Goal: Transaction & Acquisition: Purchase product/service

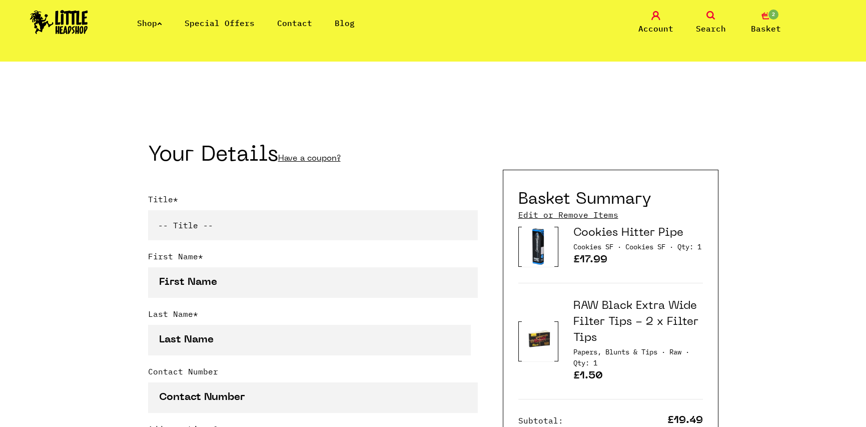
scroll to position [100, 0]
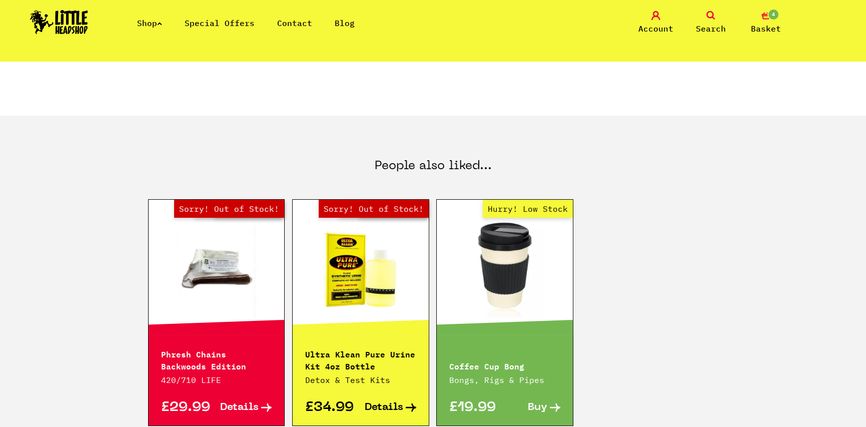
scroll to position [500, 0]
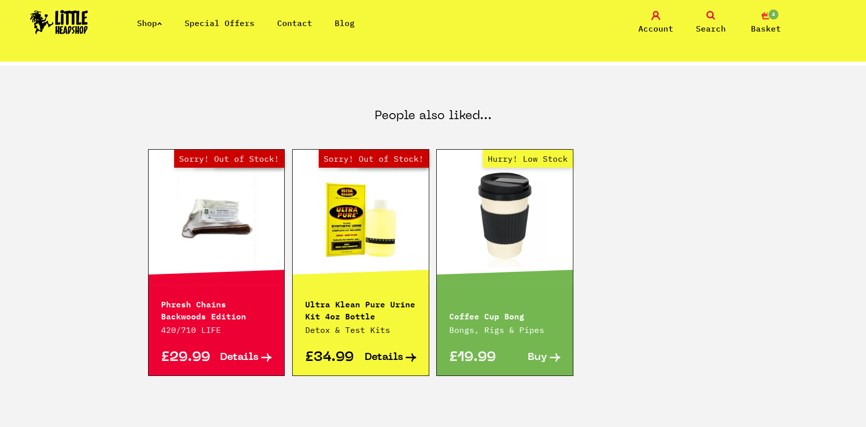
click at [234, 203] on link "Out of Stock Hurry! Low Stock Sorry! Out of Stock!" at bounding box center [217, 217] width 136 height 100
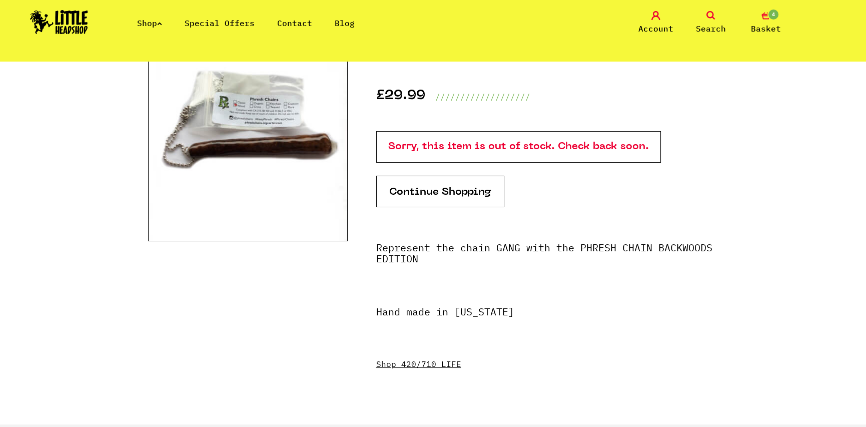
scroll to position [50, 0]
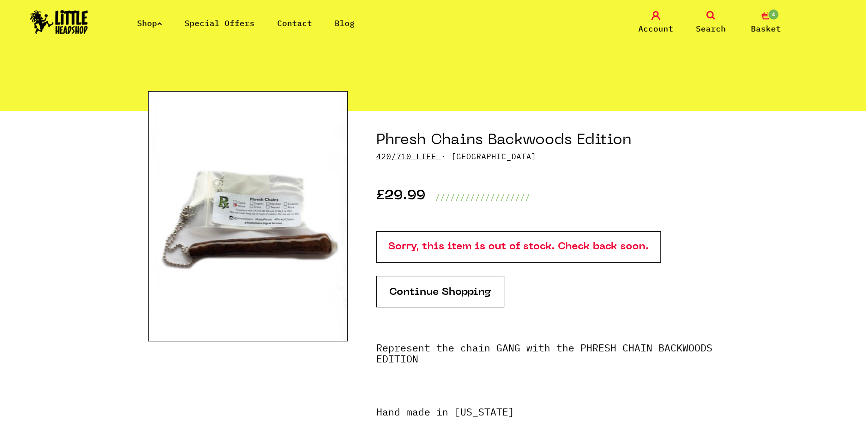
click at [405, 159] on link "420/710 LIFE" at bounding box center [406, 156] width 60 height 10
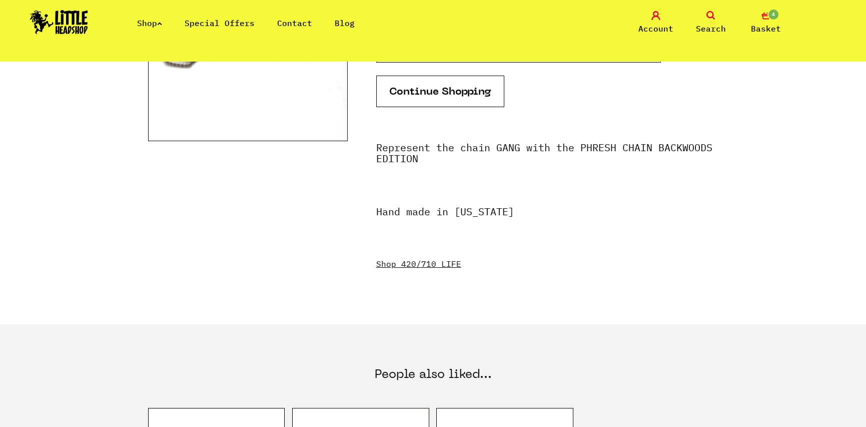
scroll to position [200, 0]
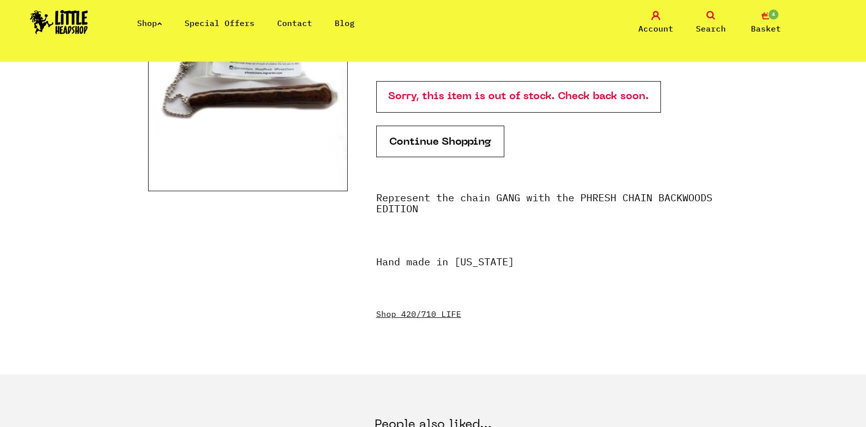
click at [773, 23] on span "Basket" at bounding box center [766, 29] width 30 height 12
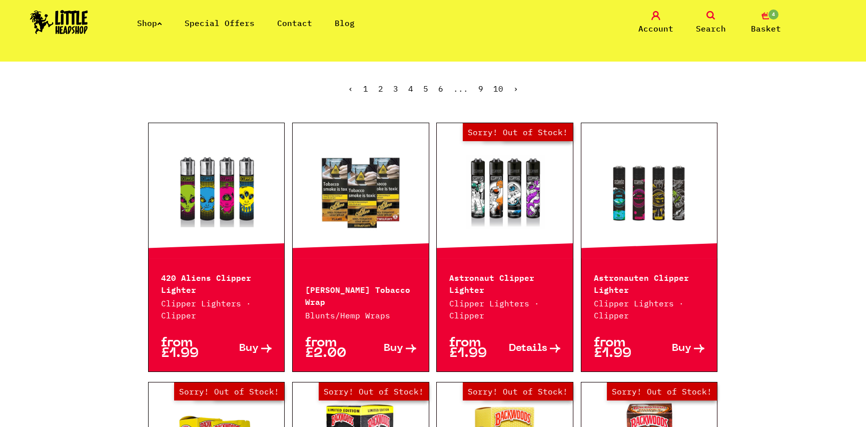
scroll to position [500, 0]
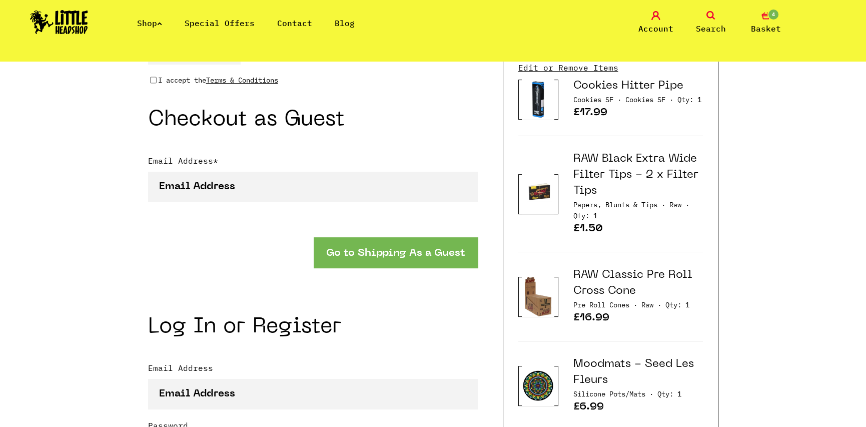
scroll to position [801, 0]
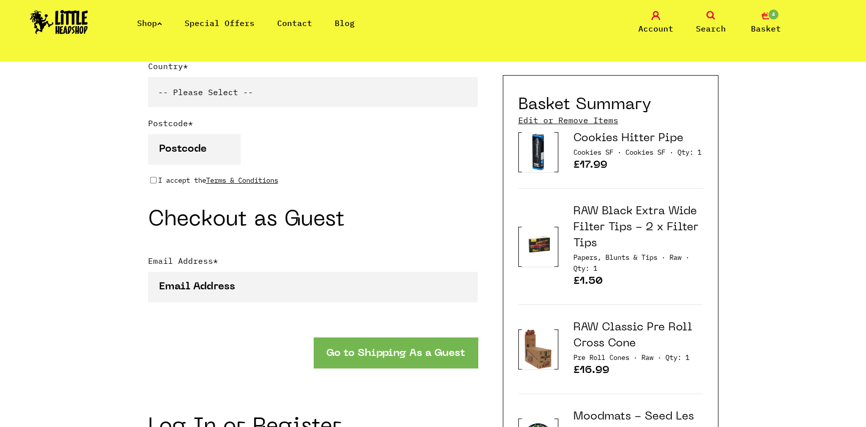
type input "[EMAIL_ADDRESS][DOMAIN_NAME]"
click at [612, 142] on link "Cookies Hitter Pipe" at bounding box center [629, 138] width 110 height 11
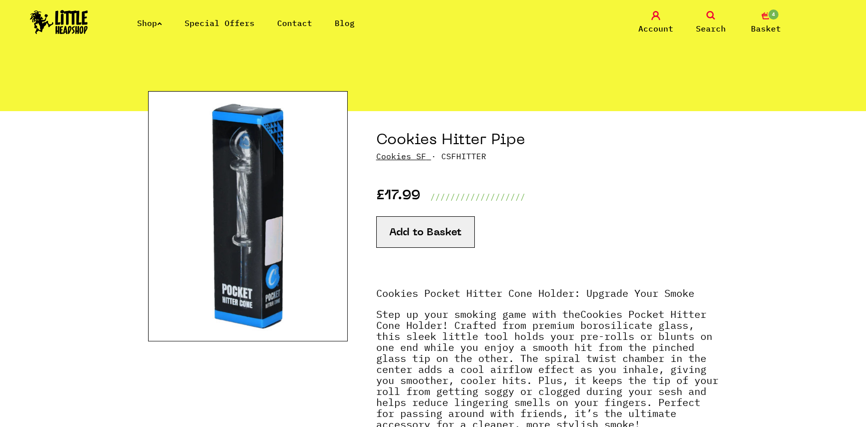
scroll to position [100, 0]
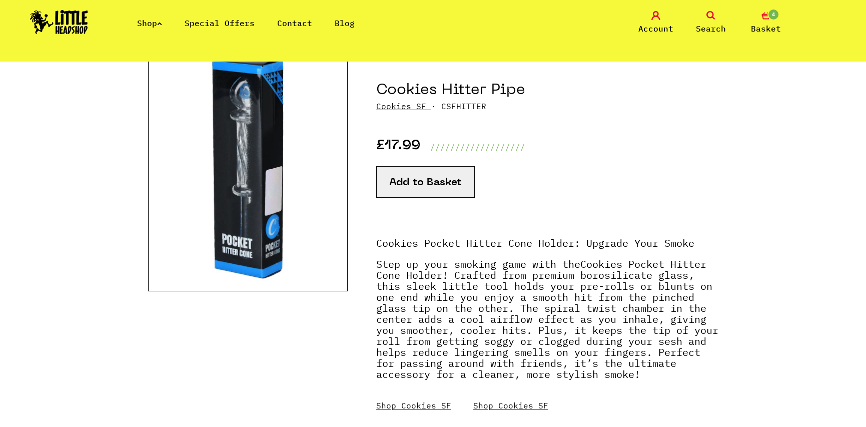
click at [255, 178] on img at bounding box center [248, 166] width 200 height 250
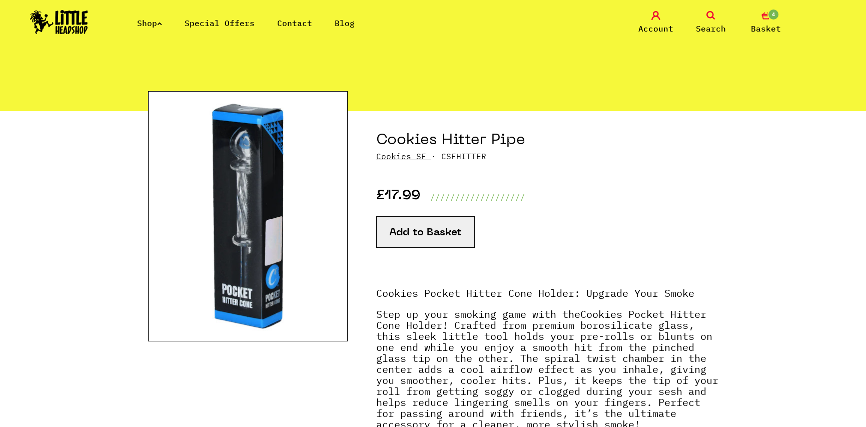
scroll to position [0, 0]
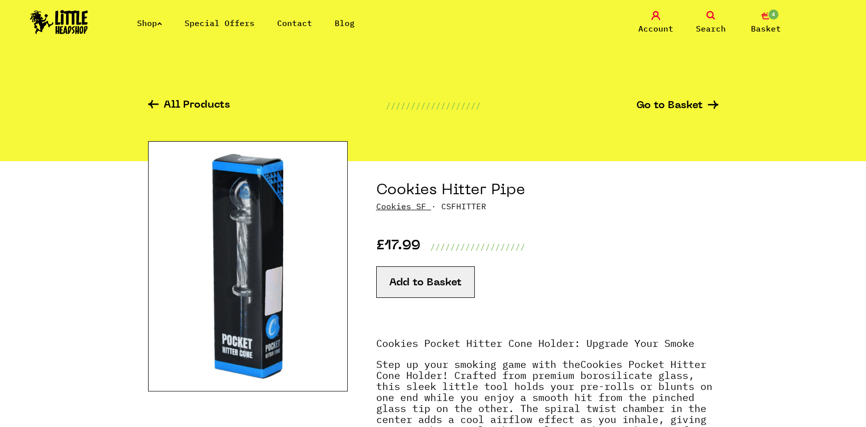
click at [771, 23] on span "Basket" at bounding box center [766, 29] width 30 height 12
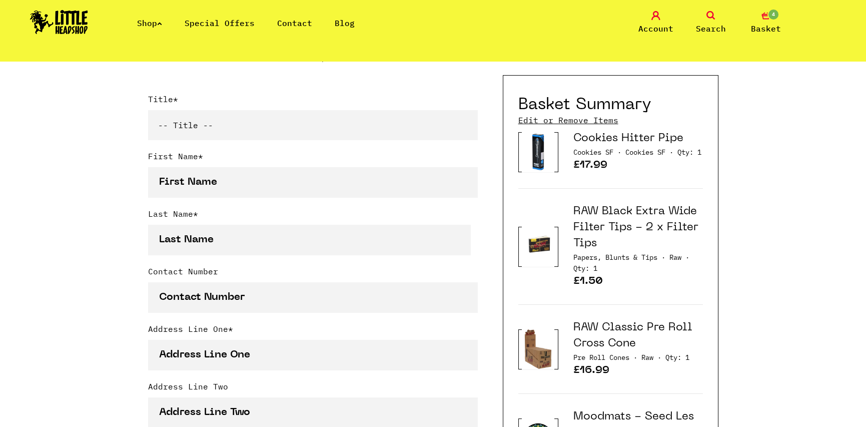
scroll to position [150, 0]
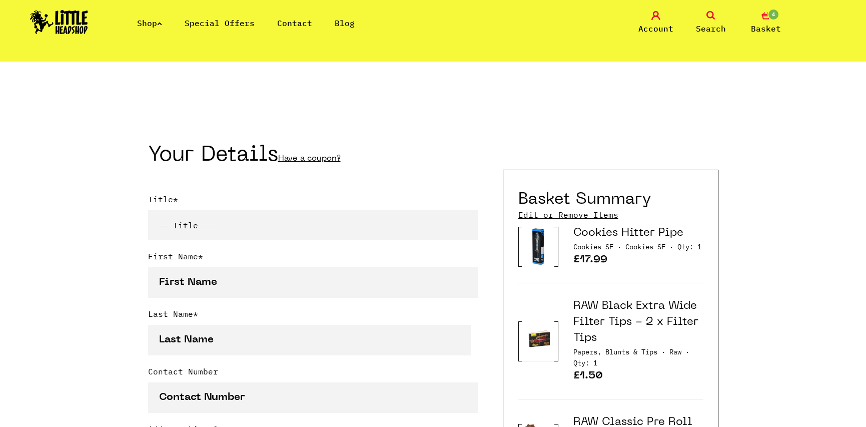
type input "[EMAIL_ADDRESS][DOMAIN_NAME]"
click at [705, 17] on link "Search" at bounding box center [711, 23] width 50 height 24
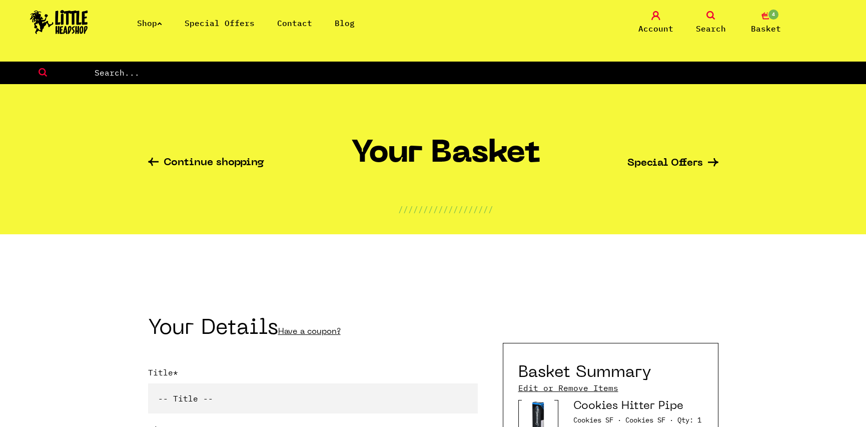
click at [315, 72] on input "text" at bounding box center [480, 72] width 773 height 13
type input "boveda"
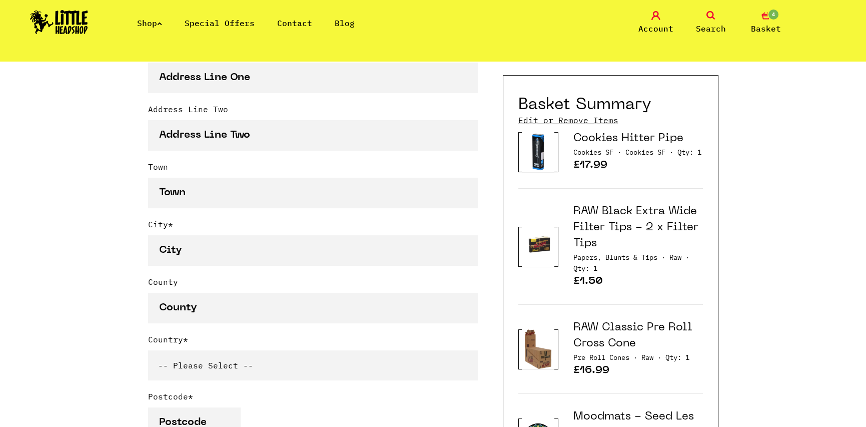
click at [713, 19] on icon at bounding box center [711, 15] width 9 height 9
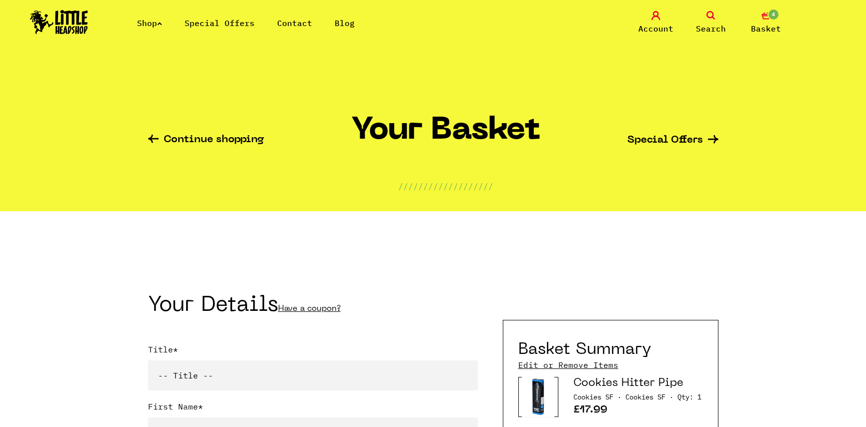
click at [240, 137] on link "Continue shopping" at bounding box center [206, 141] width 116 height 12
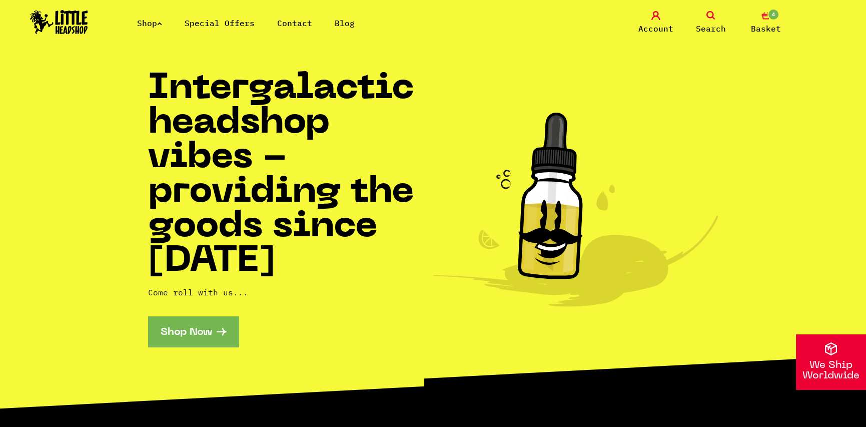
click at [711, 20] on link "Search" at bounding box center [711, 23] width 50 height 24
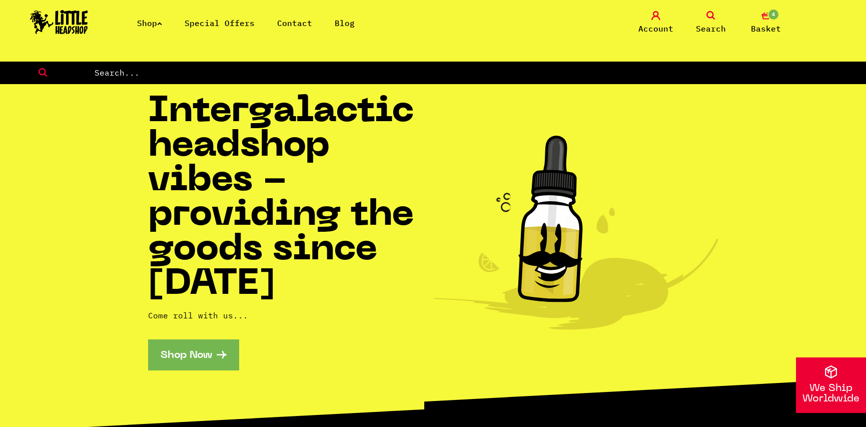
click at [366, 77] on input "text" at bounding box center [480, 72] width 773 height 13
type input "lyrical lemonade"
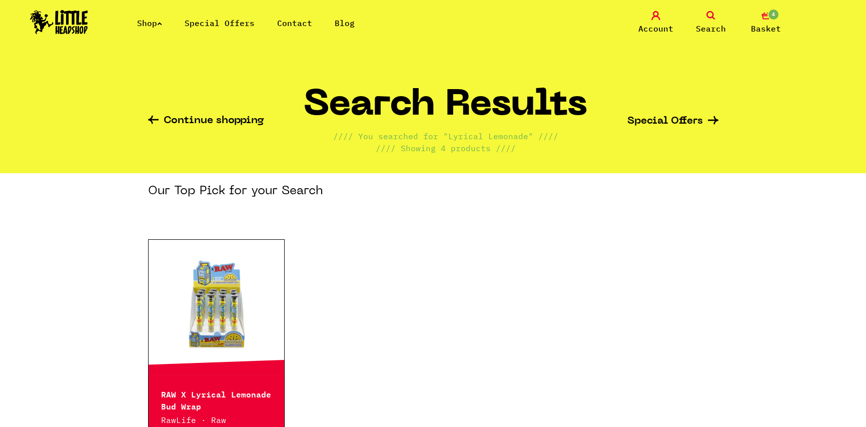
click at [706, 23] on span "Search" at bounding box center [711, 29] width 30 height 12
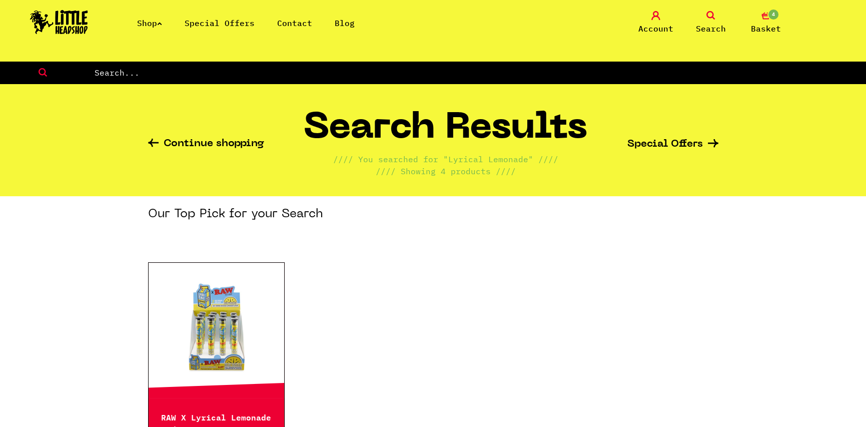
click at [338, 78] on input "text" at bounding box center [480, 72] width 773 height 13
type input "ethereal"
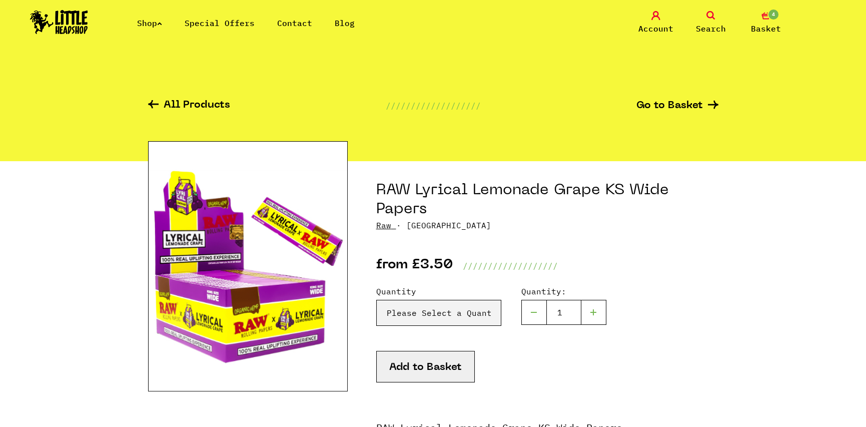
scroll to position [50, 0]
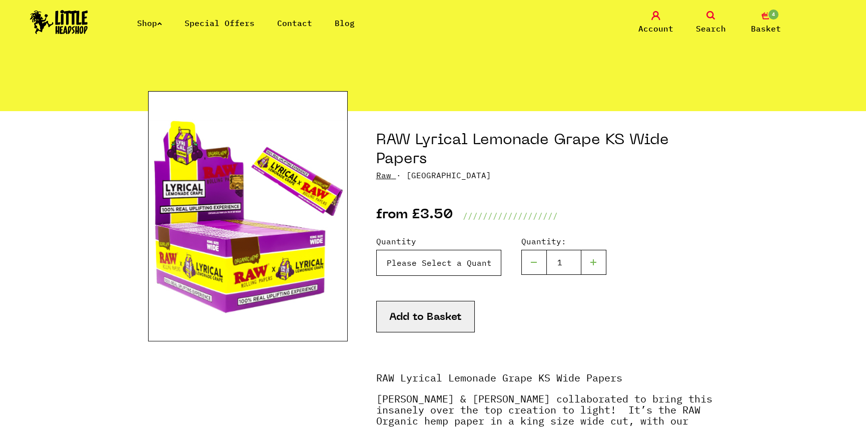
click at [453, 258] on select "Please Select a Quantity X 1 Pack - £3.50 X 10 Packs - £29.95" at bounding box center [438, 263] width 125 height 26
drag, startPoint x: 437, startPoint y: 266, endPoint x: 435, endPoint y: 274, distance: 8.3
click at [437, 266] on select "Please Select a Quantity X 1 Pack - £3.50 X 10 Packs - £29.95" at bounding box center [438, 263] width 125 height 26
select select "2044"
click at [376, 250] on select "Please Select a Quantity X 1 Pack - £3.50 X 10 Packs - £29.95" at bounding box center [438, 263] width 125 height 26
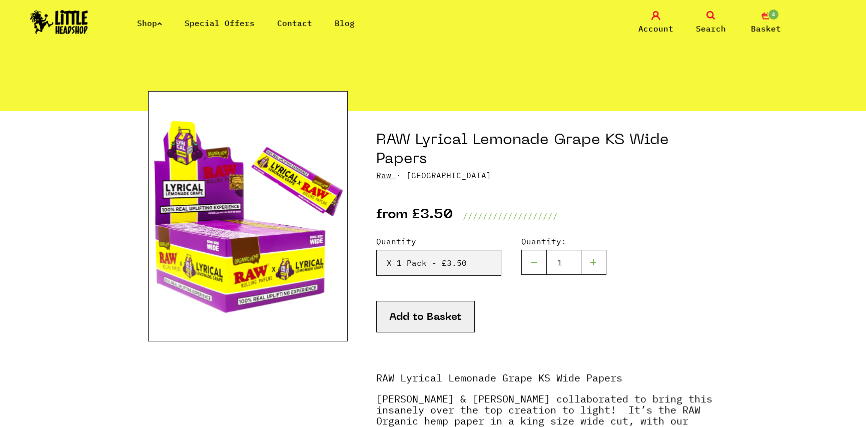
click at [430, 319] on button "Add to Basket" at bounding box center [425, 317] width 99 height 32
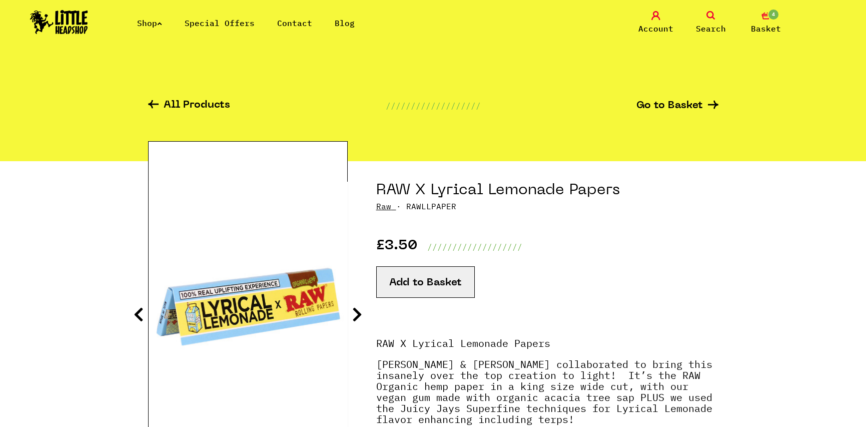
scroll to position [50, 0]
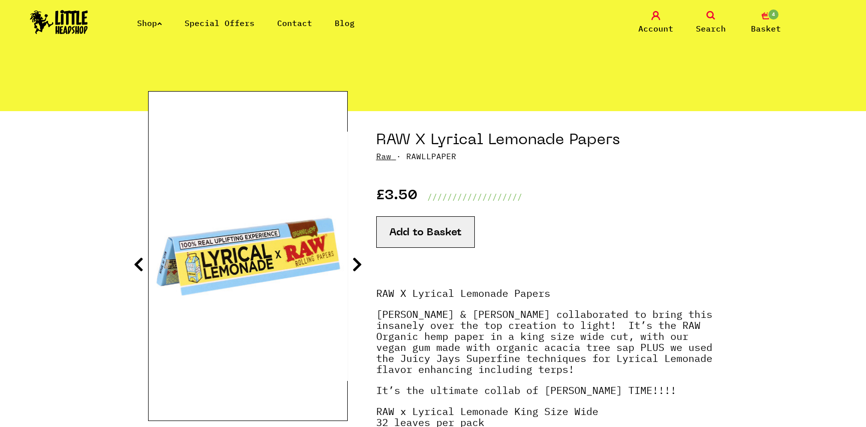
click at [423, 232] on button "Add to Basket" at bounding box center [425, 232] width 99 height 32
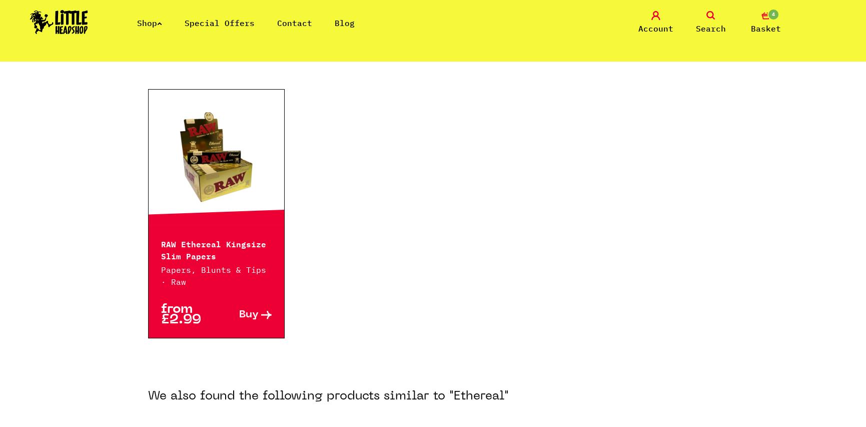
scroll to position [200, 0]
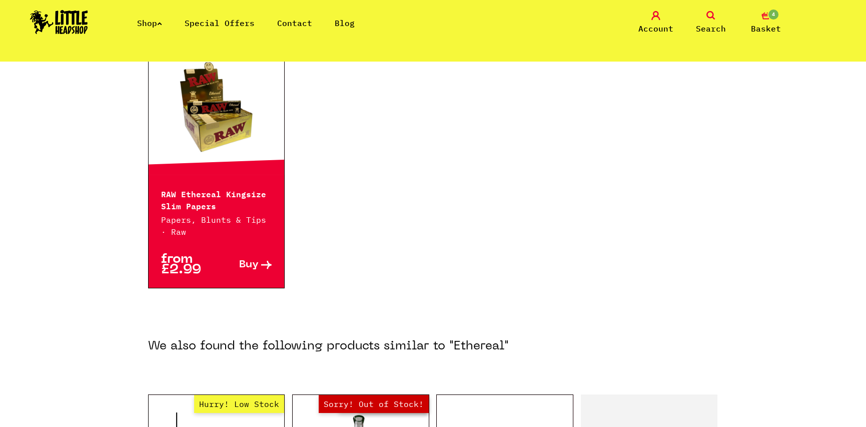
click at [222, 115] on link at bounding box center [217, 107] width 136 height 100
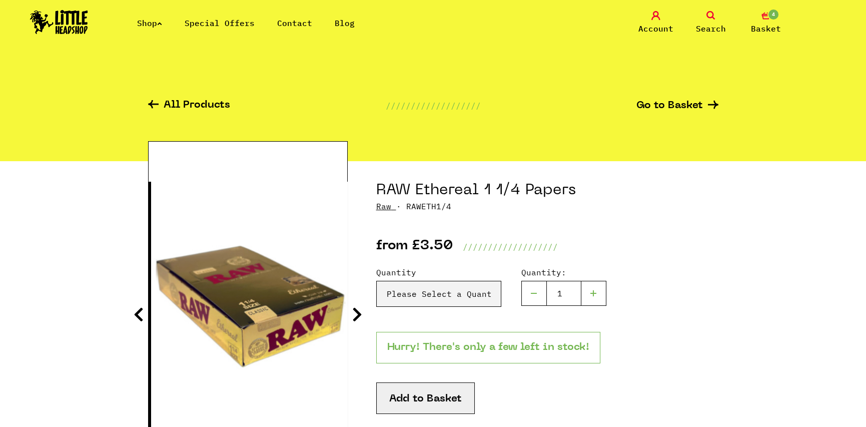
scroll to position [100, 0]
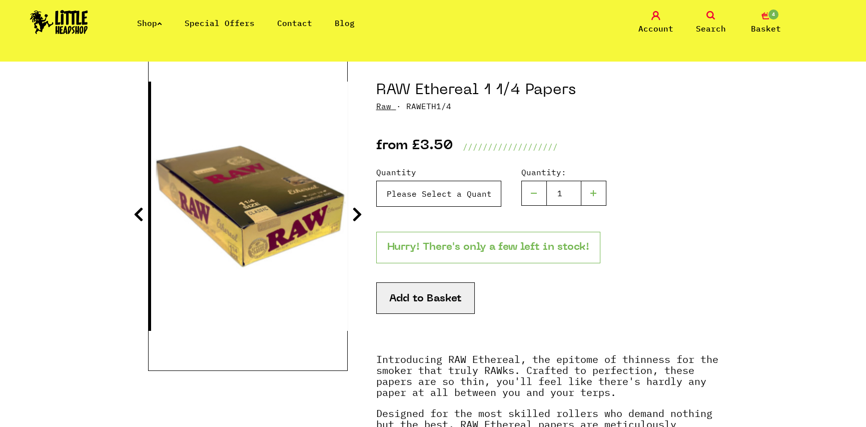
click at [441, 206] on select "Please Select a Quantity X 1 - £3.50 X 4 - £12.00" at bounding box center [438, 194] width 125 height 26
click at [430, 200] on select "Please Select a Quantity X 1 - £3.50 X 4 - £12.00" at bounding box center [438, 194] width 125 height 26
select select "1655"
click at [376, 181] on select "Please Select a Quantity X 1 - £3.50 X 4 - £12.00" at bounding box center [438, 194] width 125 height 26
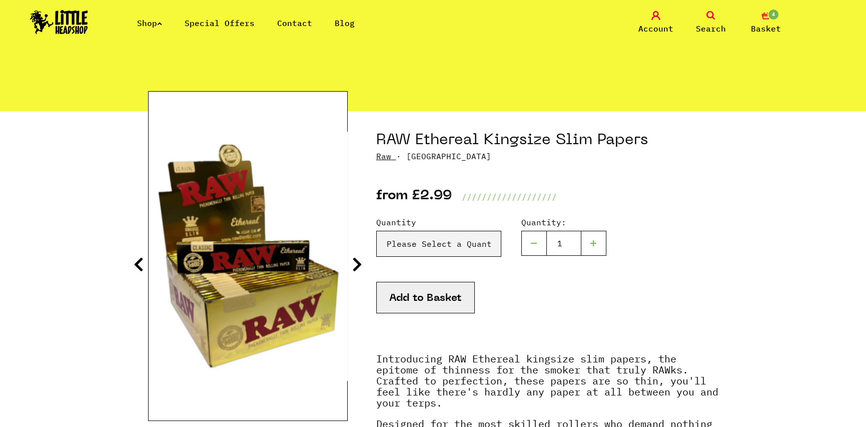
scroll to position [100, 0]
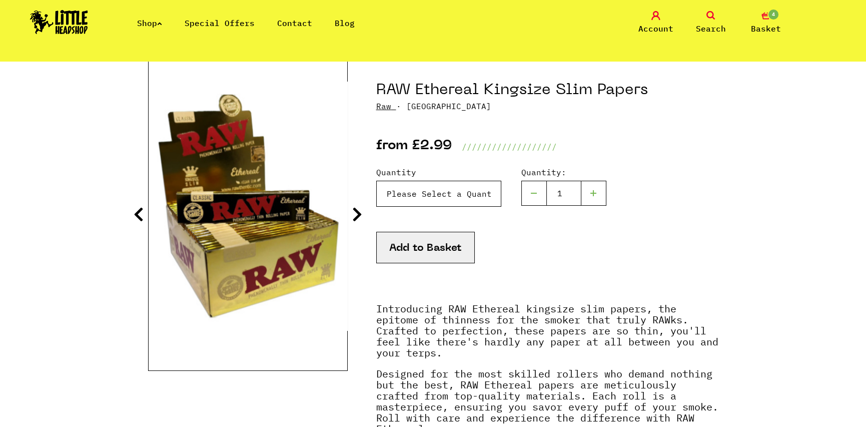
click at [451, 200] on select "Please Select a Quantity X 1 - £2.99 X 4 - £10.99 X 50 (Full Box) - £84.99" at bounding box center [438, 194] width 125 height 26
click at [438, 201] on select "Please Select a Quantity X 1 - £2.99 X 4 - £10.99 X 50 (Full Box) - £84.99" at bounding box center [438, 194] width 125 height 26
select select "1646"
click at [376, 181] on select "Please Select a Quantity X 1 - £2.99 X 4 - £10.99 X 50 (Full Box) - £84.99" at bounding box center [438, 194] width 125 height 26
click at [437, 243] on button "Add to Basket" at bounding box center [425, 248] width 99 height 32
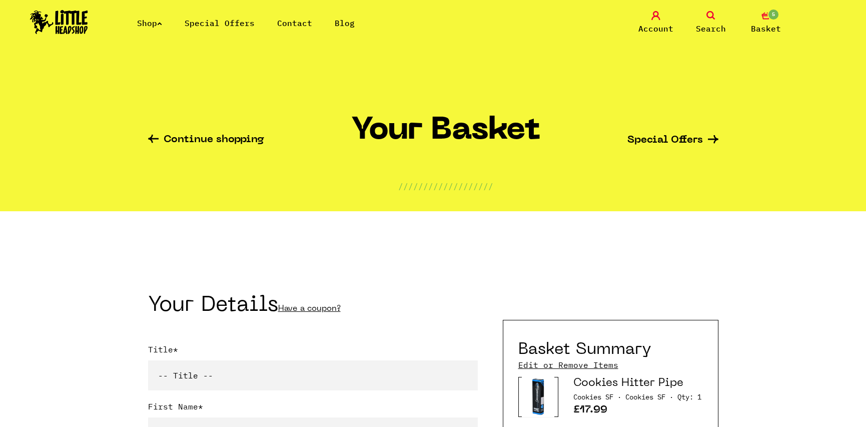
type input "[EMAIL_ADDRESS][DOMAIN_NAME]"
click at [707, 17] on icon at bounding box center [711, 15] width 9 height 9
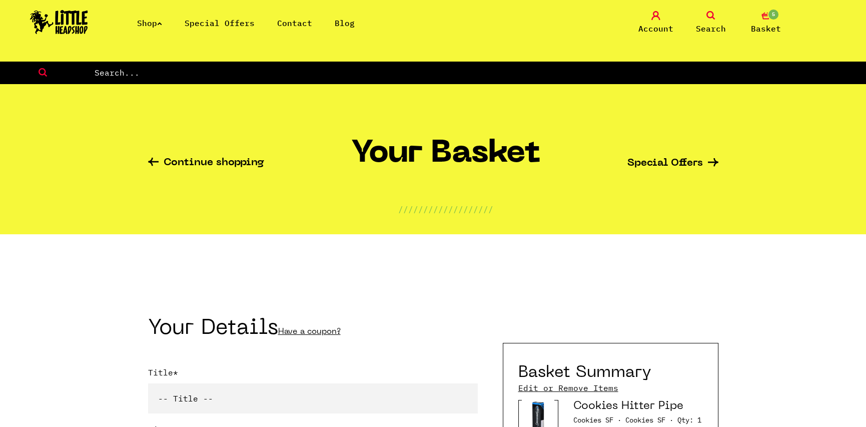
click at [669, 69] on input "text" at bounding box center [480, 72] width 773 height 13
type input "phatom"
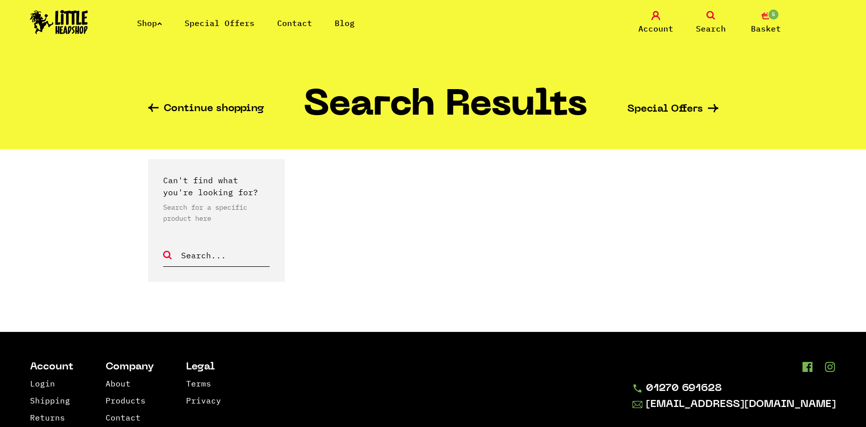
click at [712, 17] on icon at bounding box center [711, 15] width 9 height 9
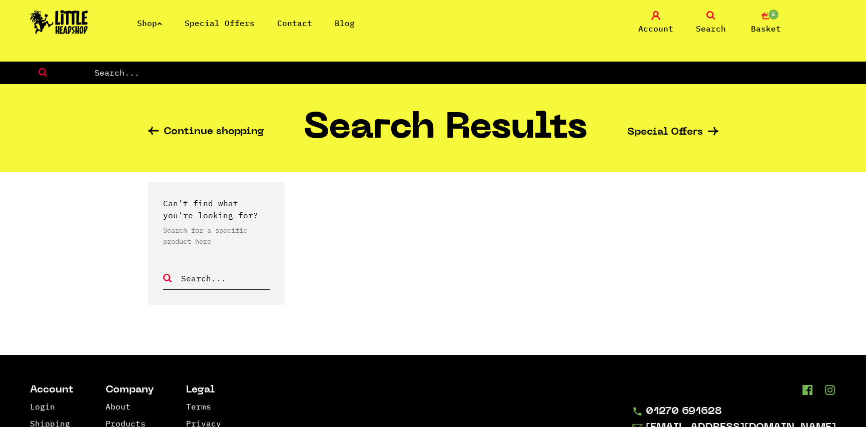
click at [381, 76] on input "text" at bounding box center [480, 72] width 773 height 13
click at [380, 76] on input "text" at bounding box center [480, 72] width 773 height 13
type input "phantom"
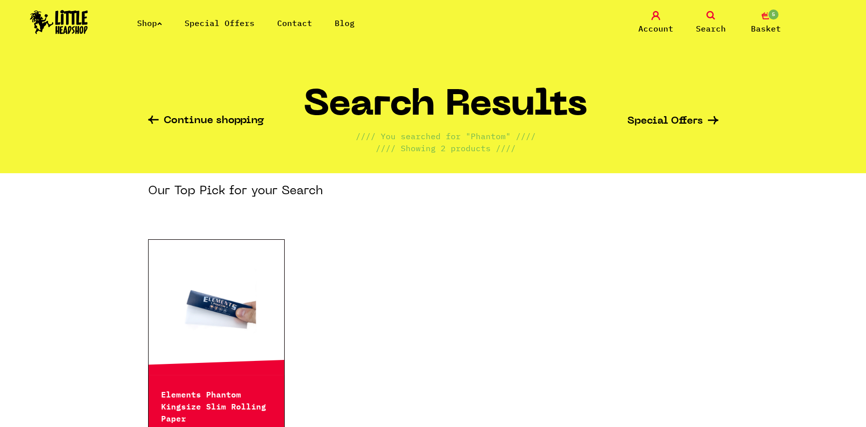
click at [723, 15] on link "Search" at bounding box center [711, 23] width 50 height 24
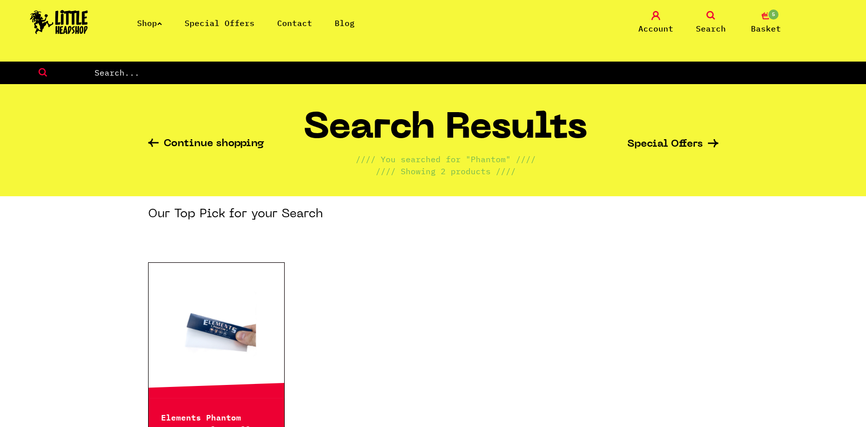
click at [293, 66] on input "text" at bounding box center [480, 72] width 773 height 13
type input "raw black"
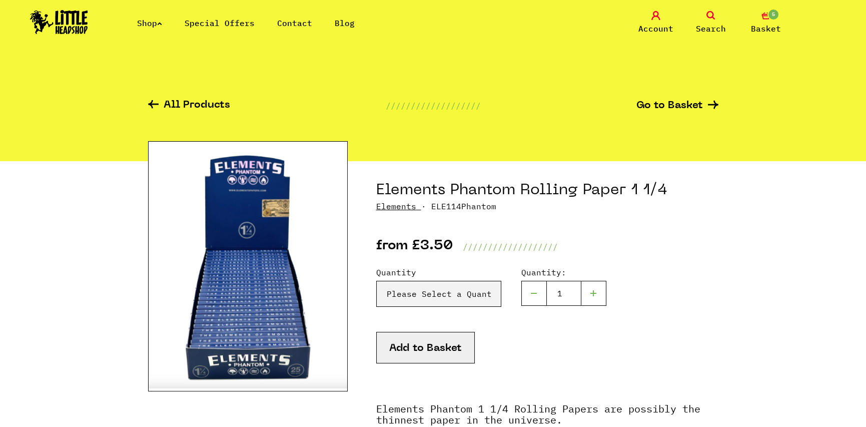
scroll to position [100, 0]
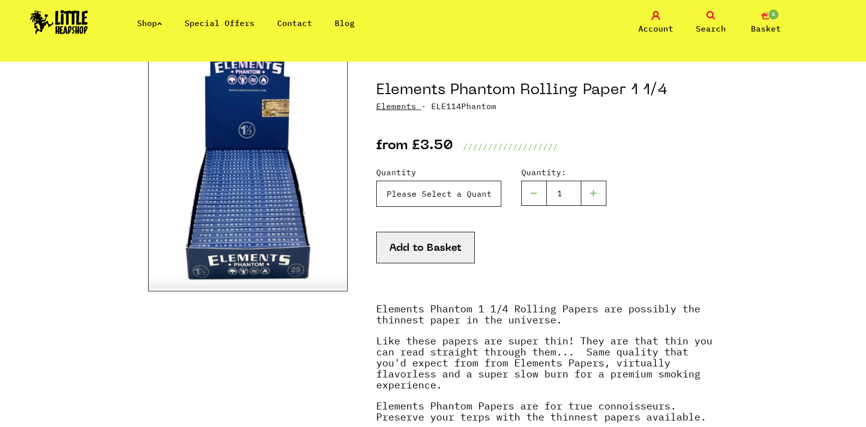
click at [450, 191] on select "Please Select a Quantity X 1 Pack - £3.50 X 4 Packs - £12.00" at bounding box center [438, 194] width 125 height 26
select select "1971"
click at [376, 181] on select "Please Select a Quantity X 1 Pack - £3.50 X 4 Packs - £12.00" at bounding box center [438, 194] width 125 height 26
click at [429, 247] on button "Add to Basket" at bounding box center [425, 248] width 99 height 32
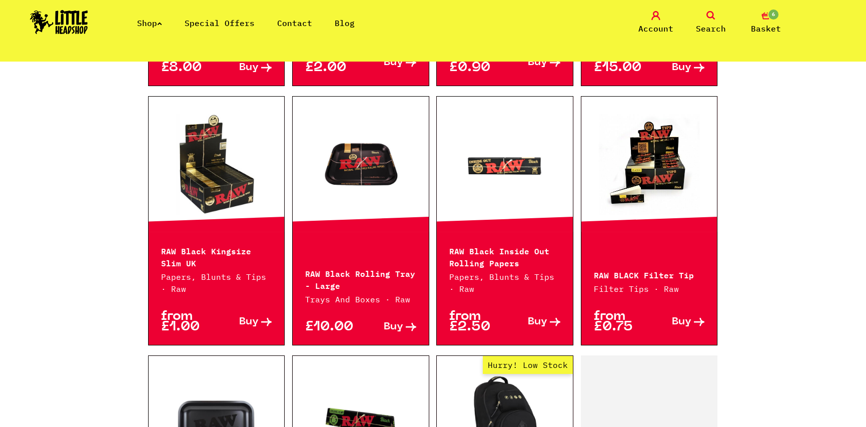
scroll to position [1101, 0]
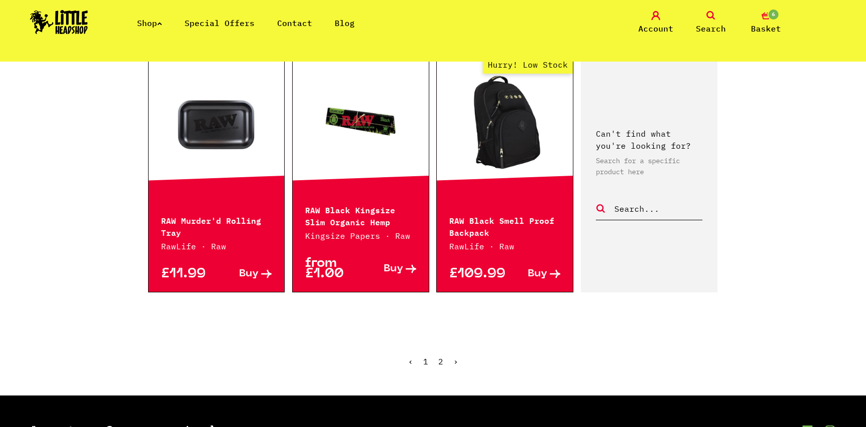
click at [455, 356] on link "›" at bounding box center [455, 361] width 5 height 10
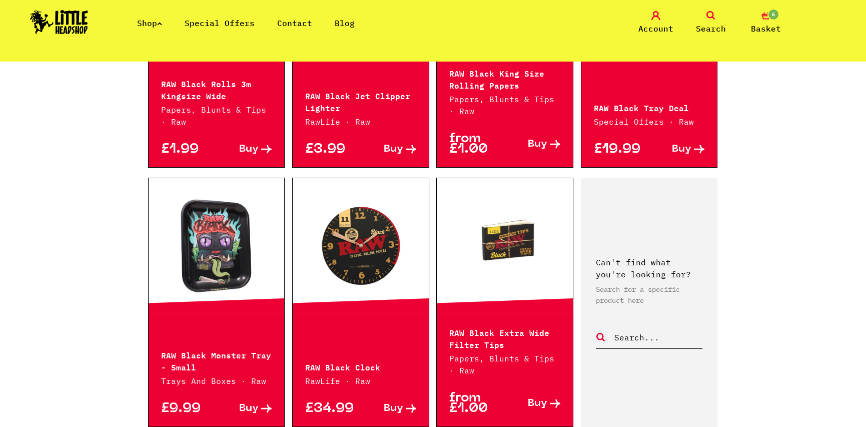
scroll to position [400, 0]
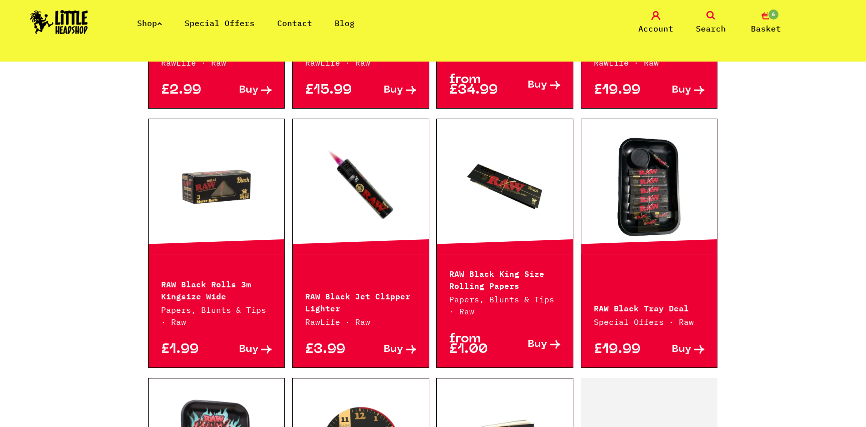
click at [161, 23] on icon at bounding box center [159, 24] width 5 height 4
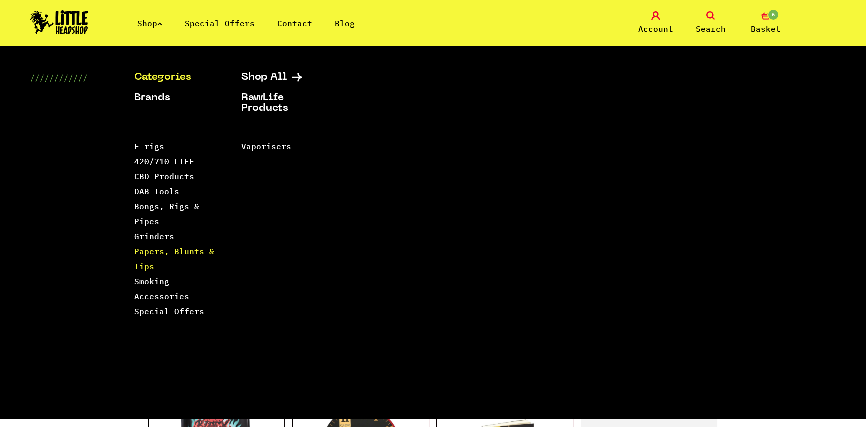
click at [156, 248] on link "Papers, Blunts & Tips" at bounding box center [174, 258] width 80 height 25
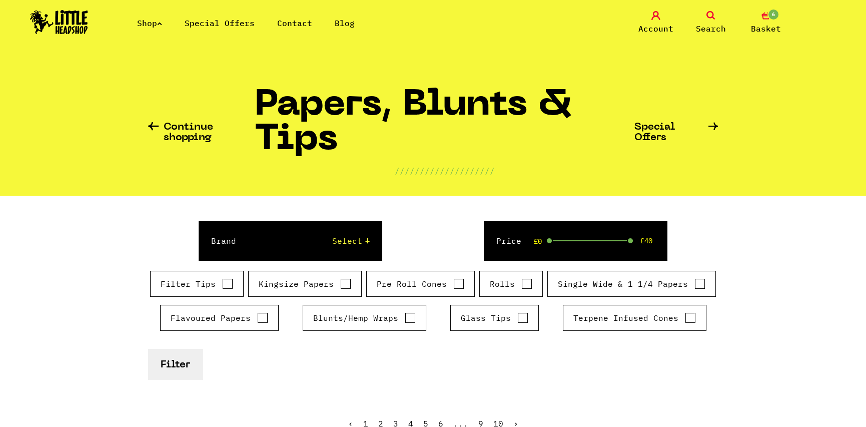
click at [617, 285] on label "Single Wide & 1 1/4 Papers" at bounding box center [632, 284] width 148 height 12
click at [695, 285] on input "Single Wide & 1 1/4 Papers" at bounding box center [700, 284] width 11 height 10
checkbox input "true"
click at [173, 364] on button "Filter" at bounding box center [175, 364] width 55 height 31
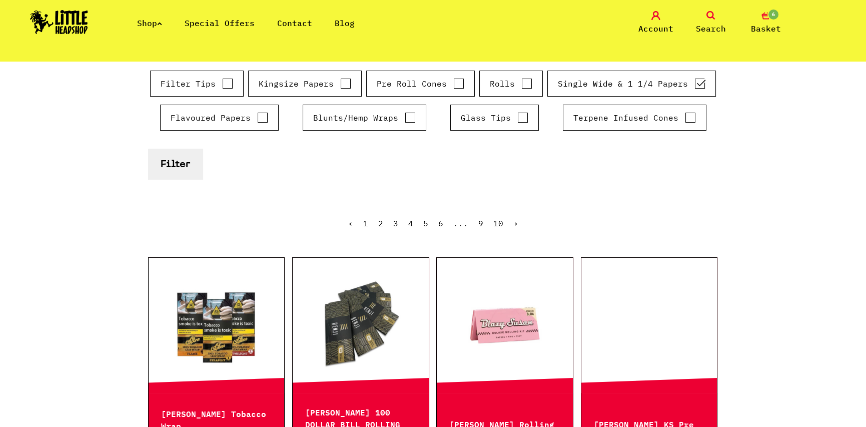
scroll to position [300, 0]
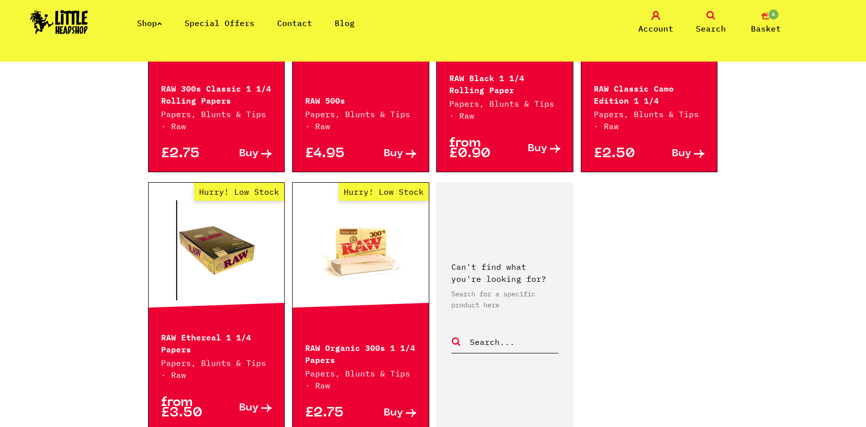
scroll to position [651, 0]
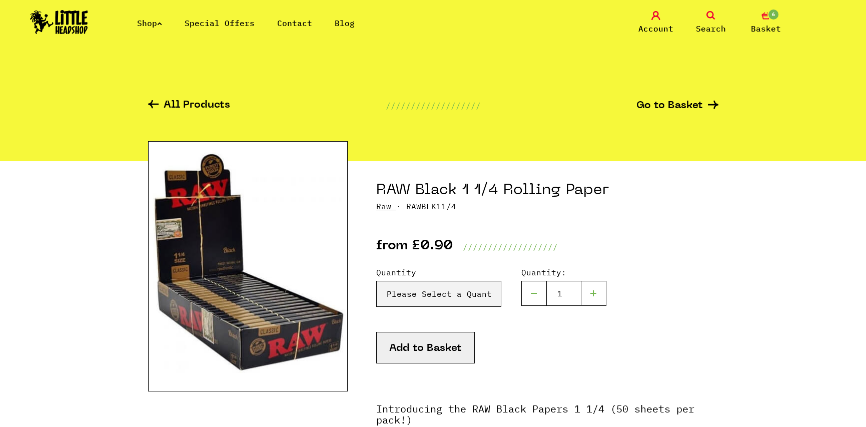
scroll to position [50, 0]
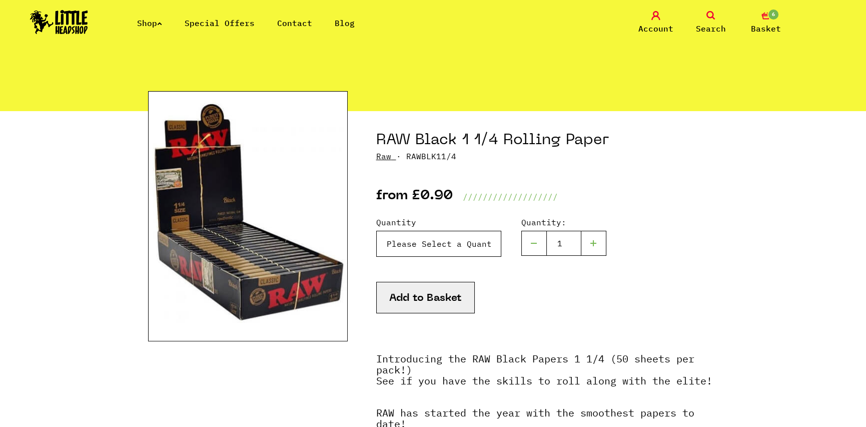
click at [437, 232] on select "Please Select a Quantity X 1 - £0.90 X 6 - £4.80 X 24 (Full Box) - £17.99" at bounding box center [438, 244] width 125 height 26
click at [430, 250] on select "Please Select a Quantity X 1 - £0.90 X 6 - £4.80 X 24 (Full Box) - £17.99" at bounding box center [438, 244] width 125 height 26
select select "833"
click at [376, 231] on select "Please Select a Quantity X 1 - £0.90 X 6 - £4.80 X 24 (Full Box) - £17.99" at bounding box center [438, 244] width 125 height 26
click at [422, 299] on button "Add to Basket" at bounding box center [425, 298] width 99 height 32
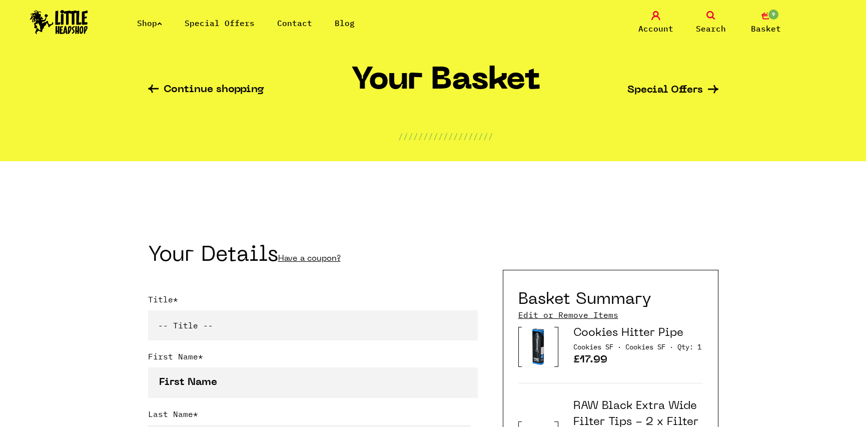
scroll to position [150, 0]
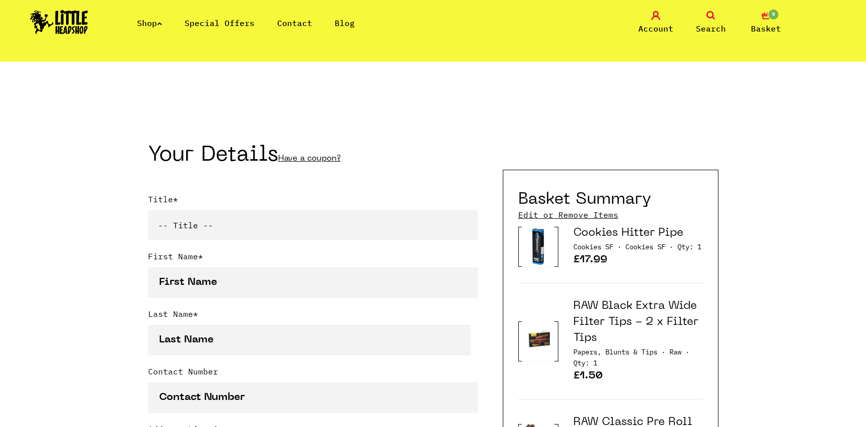
type input "[EMAIL_ADDRESS][DOMAIN_NAME]"
click at [569, 216] on link "Edit or Remove Items" at bounding box center [568, 214] width 100 height 11
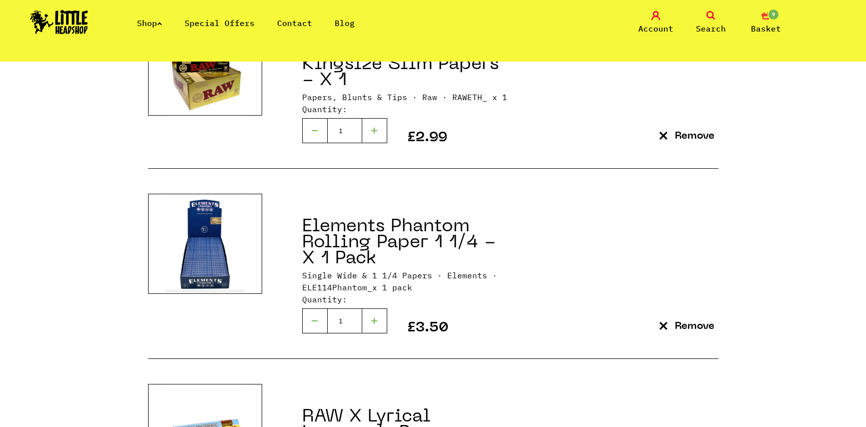
scroll to position [801, 0]
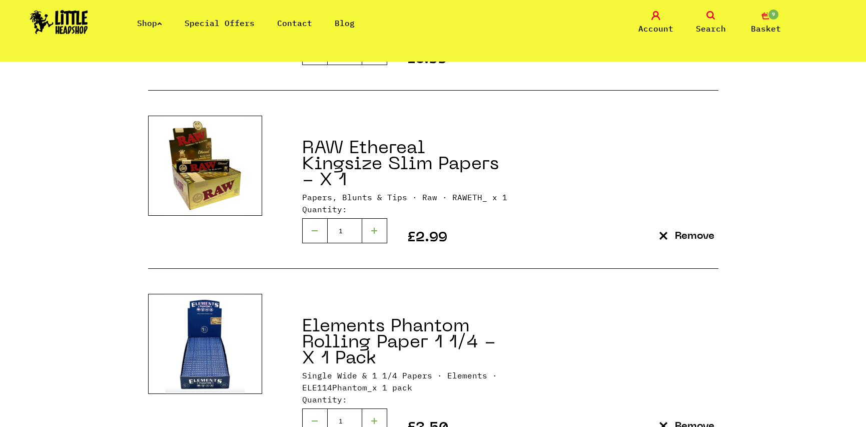
click at [683, 241] on p "Remove" at bounding box center [695, 236] width 40 height 11
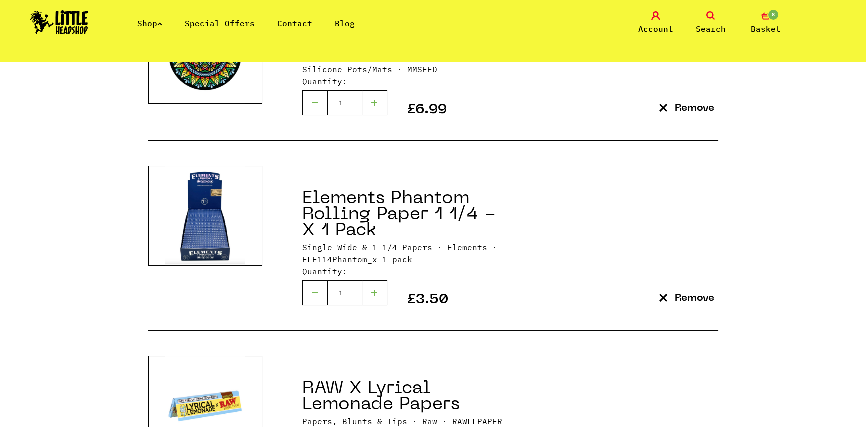
scroll to position [851, 0]
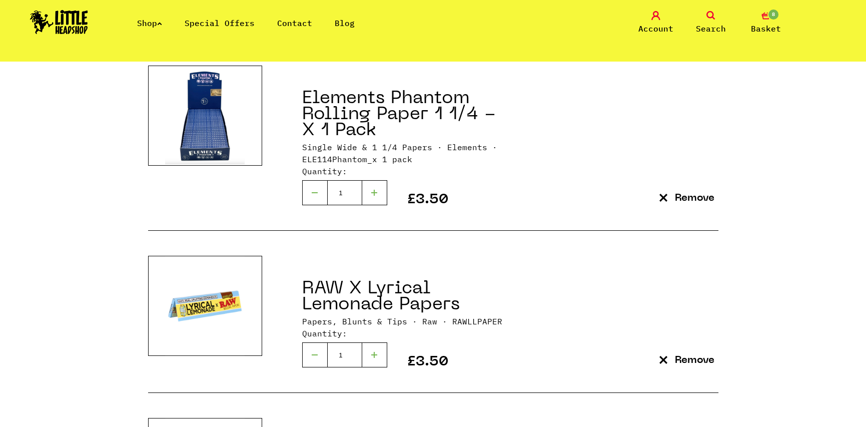
click at [683, 203] on p "Remove" at bounding box center [695, 198] width 40 height 11
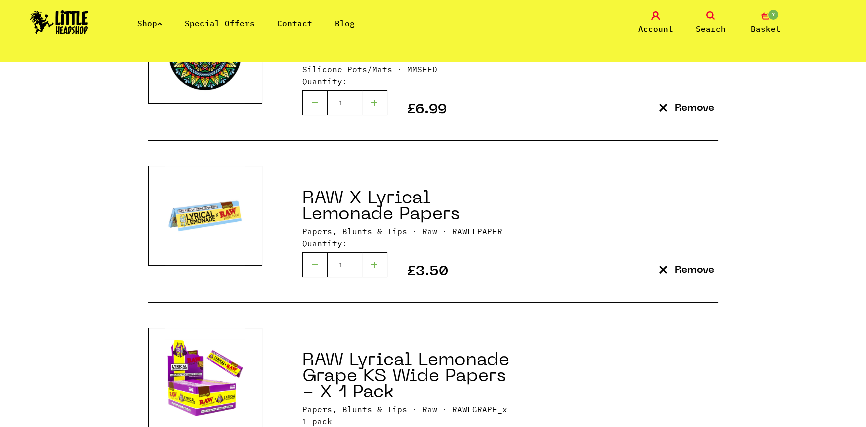
scroll to position [851, 0]
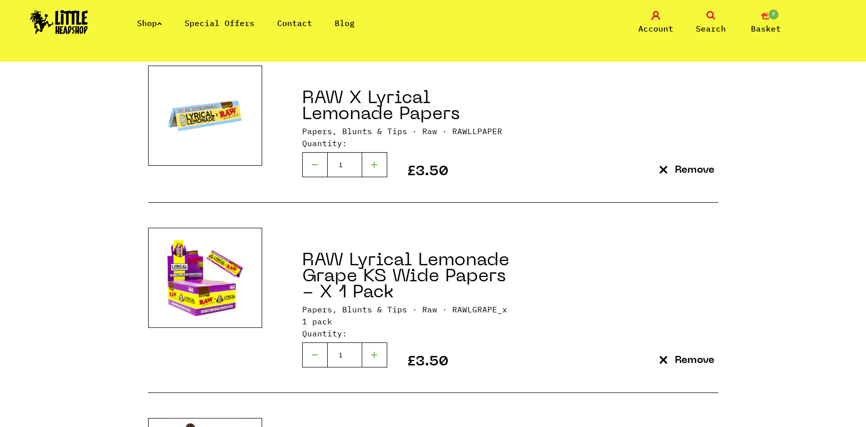
click at [697, 173] on p "Remove" at bounding box center [695, 170] width 40 height 11
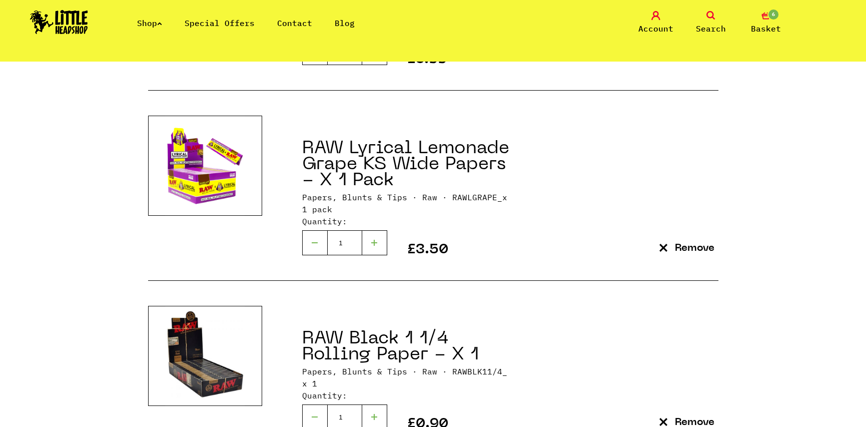
scroll to position [851, 0]
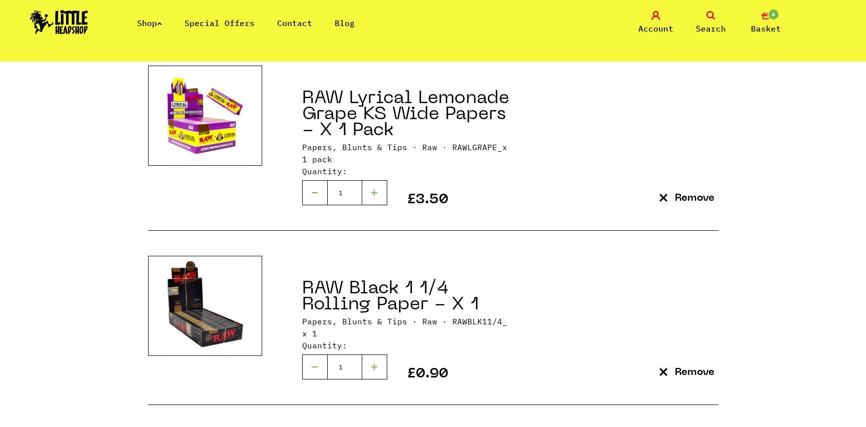
click at [682, 195] on p "Remove" at bounding box center [695, 198] width 40 height 11
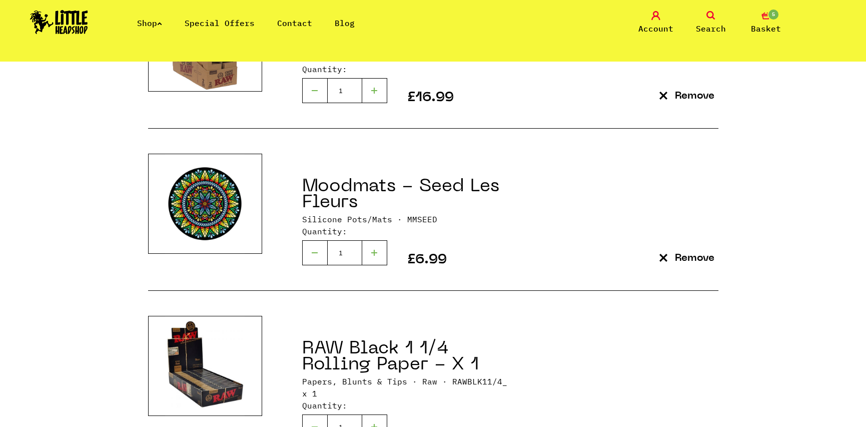
scroll to position [851, 0]
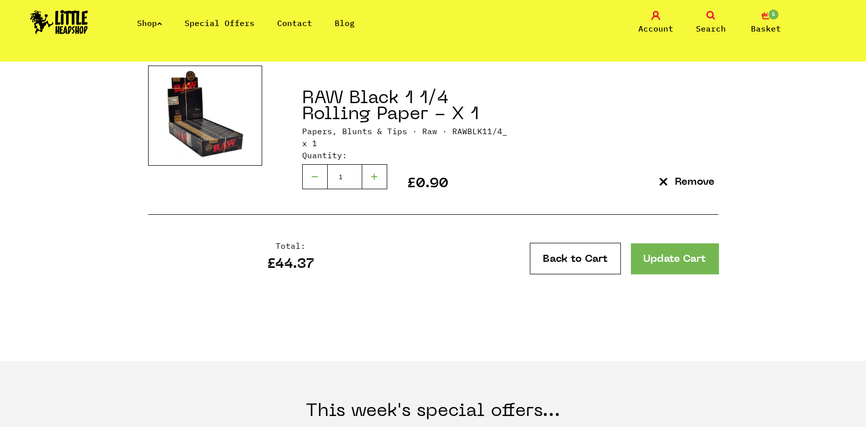
click at [691, 177] on p "Remove" at bounding box center [695, 182] width 40 height 11
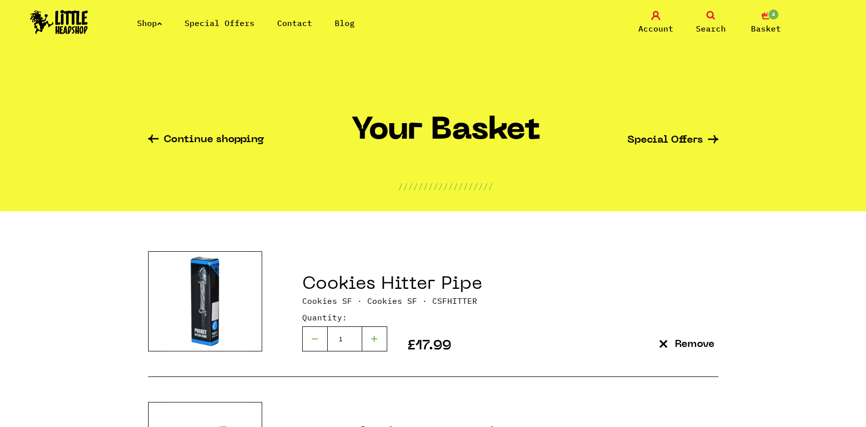
click at [707, 17] on icon at bounding box center [711, 15] width 9 height 9
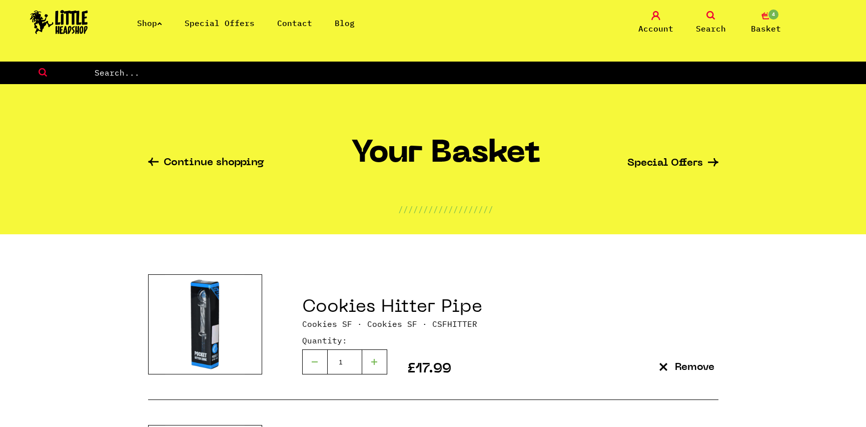
click at [689, 71] on input "text" at bounding box center [480, 72] width 773 height 13
type input "tyson"
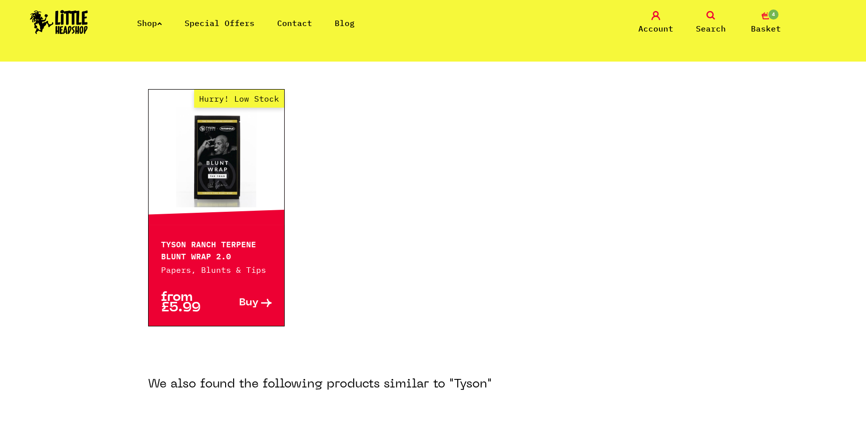
scroll to position [100, 0]
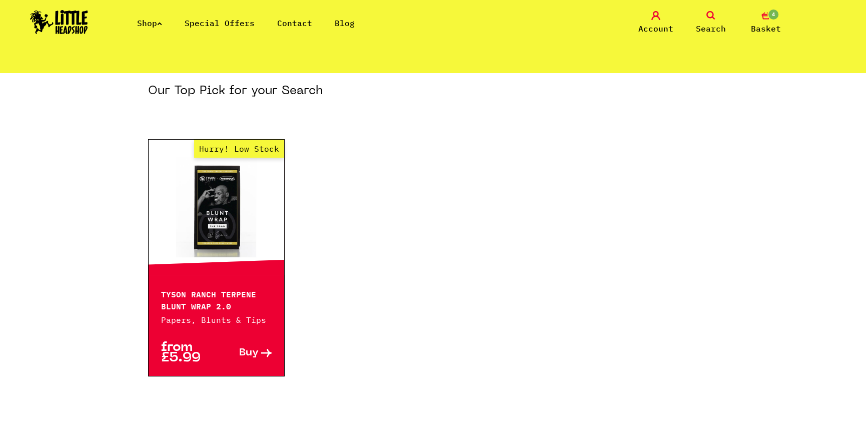
click at [756, 17] on link "4 Basket" at bounding box center [766, 23] width 50 height 24
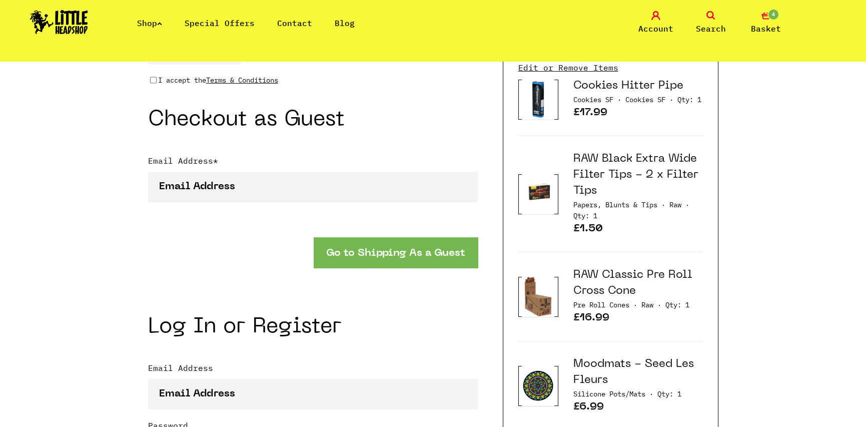
scroll to position [951, 0]
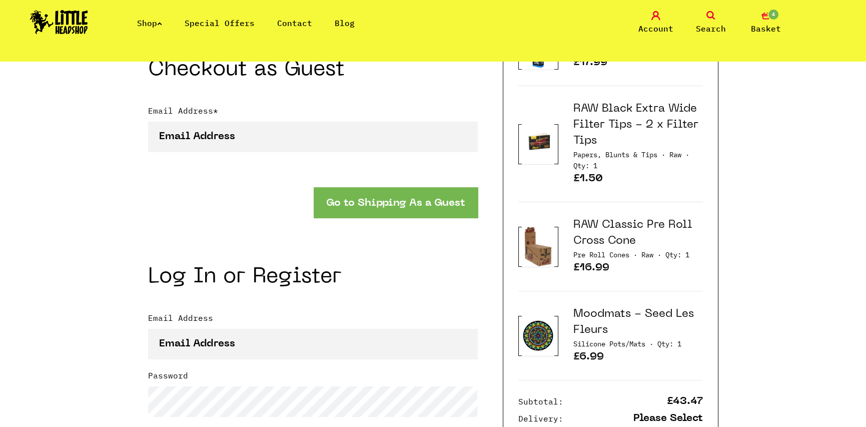
type input "[EMAIL_ADDRESS][DOMAIN_NAME]"
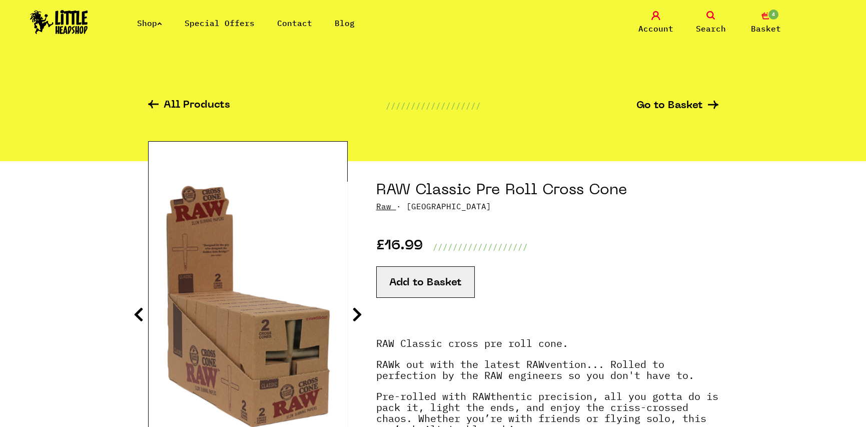
scroll to position [150, 0]
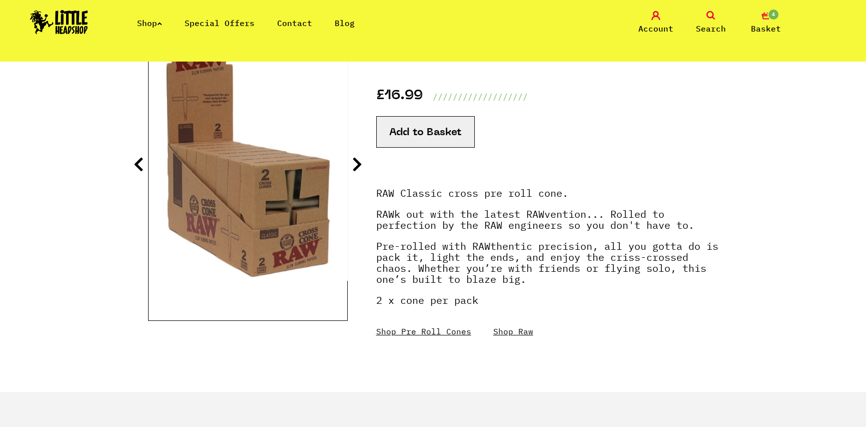
drag, startPoint x: 369, startPoint y: 165, endPoint x: 363, endPoint y: 167, distance: 6.8
click at [366, 165] on section "RAW Classic Pre Roll Cross Cone Raw · RAWCROSS £16.99 /////////////////// Add t…" at bounding box center [433, 201] width 571 height 381
click at [359, 168] on icon at bounding box center [357, 164] width 10 height 16
click at [359, 169] on icon at bounding box center [357, 164] width 10 height 16
click at [770, 19] on icon "4" at bounding box center [766, 15] width 9 height 9
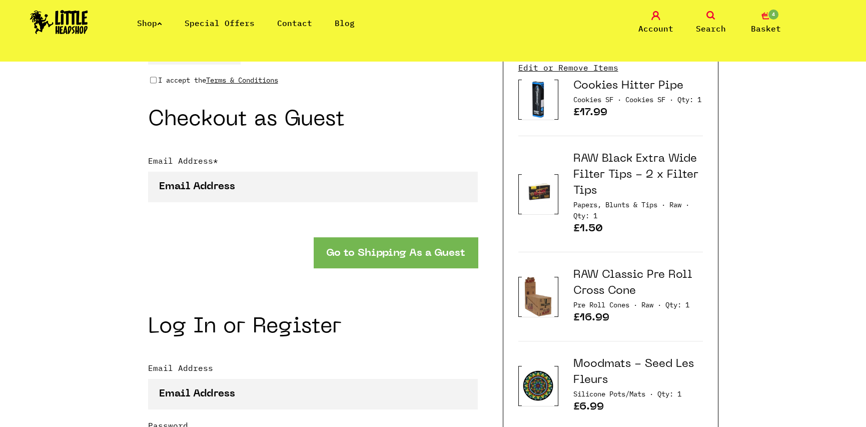
scroll to position [851, 0]
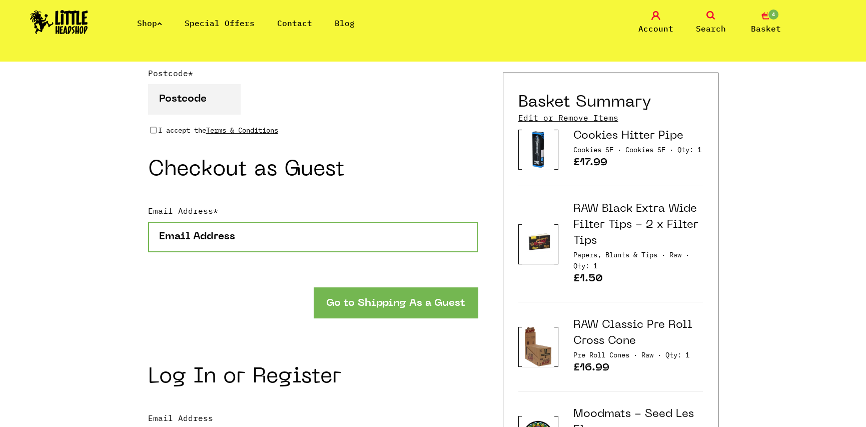
type input "[EMAIL_ADDRESS][DOMAIN_NAME]"
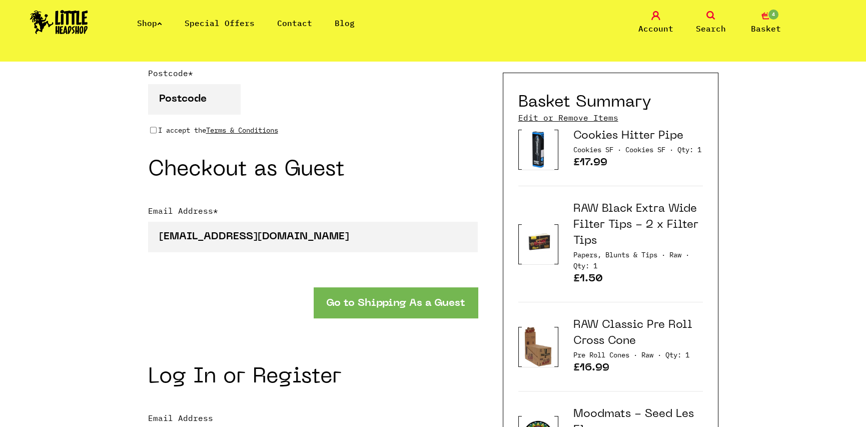
click at [607, 131] on link "Cookies Hitter Pipe" at bounding box center [629, 136] width 110 height 11
